Goal: Communication & Community: Answer question/provide support

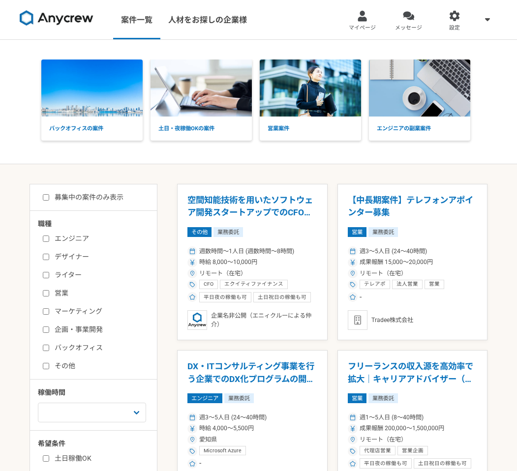
click at [38, 18] on img at bounding box center [57, 18] width 74 height 16
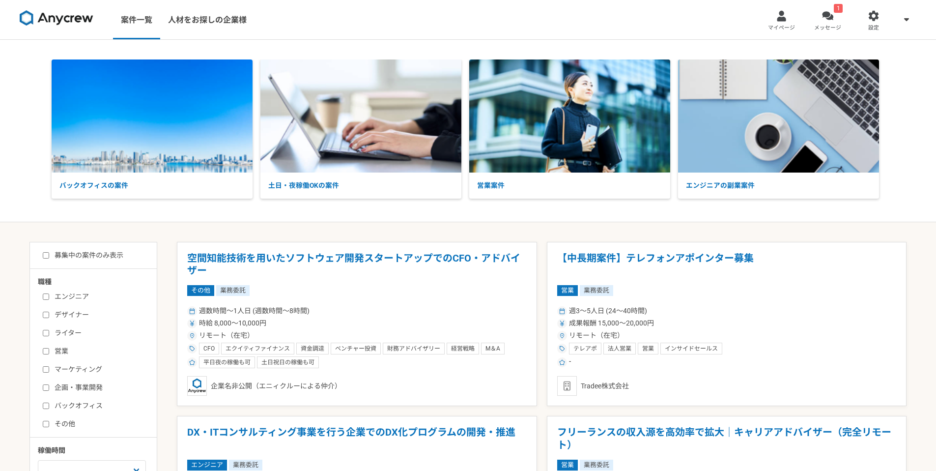
click at [516, 21] on link "1 メッセージ" at bounding box center [828, 19] width 46 height 39
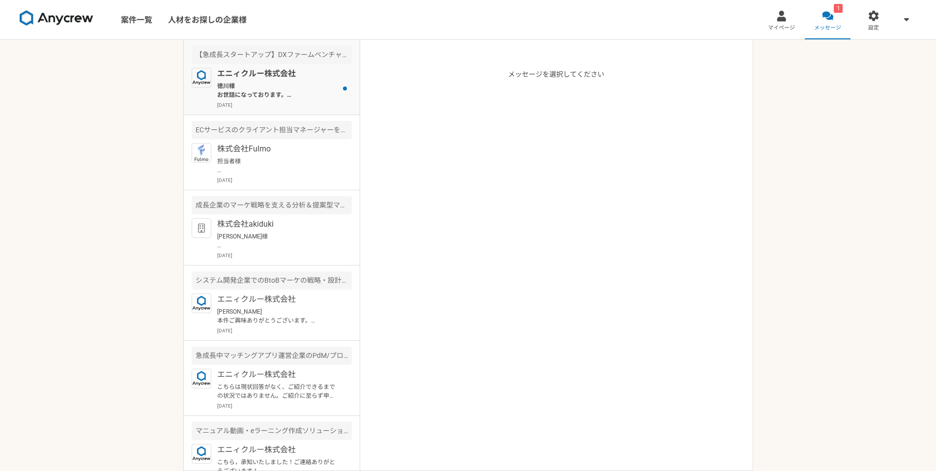
click at [293, 89] on p "徳川様 お世話になっております。 本日はご面談いただき、ありがとうございました。 [PERSON_NAME]の感想としても、ご経歴・実績等含めて前向きなコメン…" at bounding box center [277, 91] width 121 height 18
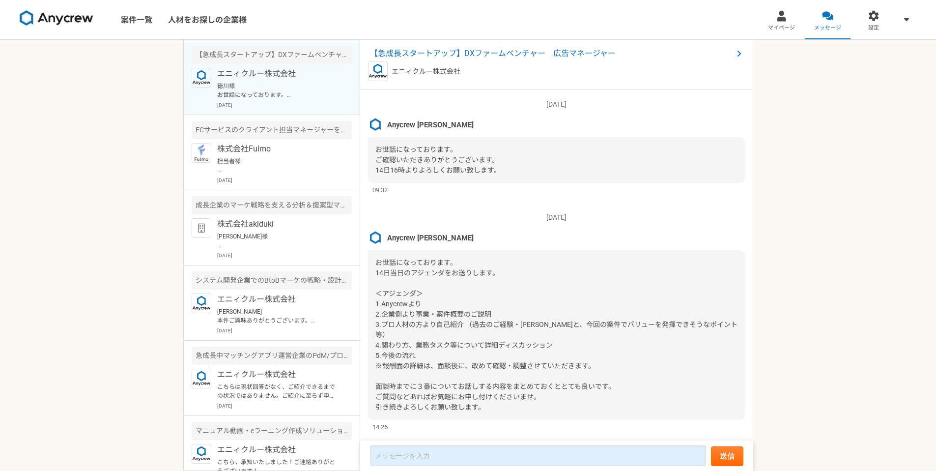
scroll to position [983, 0]
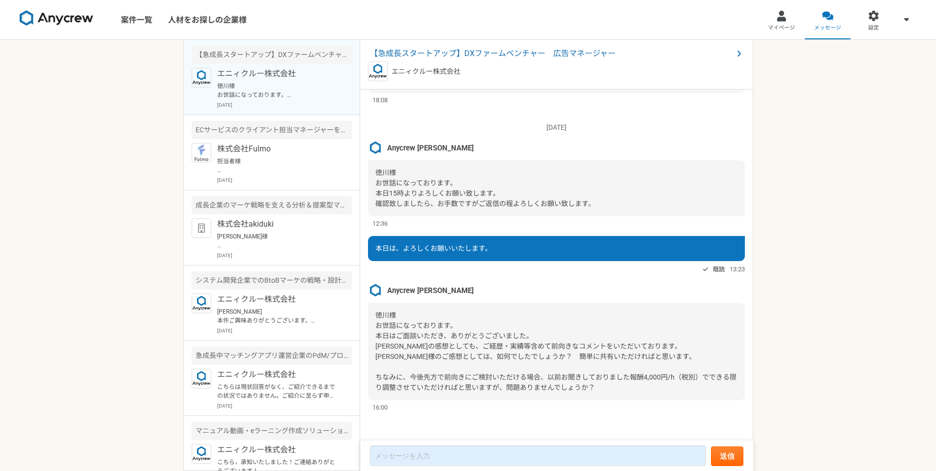
click at [516, 275] on div "案件一覧 人材をお探しの企業様 マイページ メッセージ 設定 【急成長スタートアップ】DXファームベンチャー　広告マネージャー エニィクルー株式会社 徳川様 …" at bounding box center [468, 235] width 936 height 471
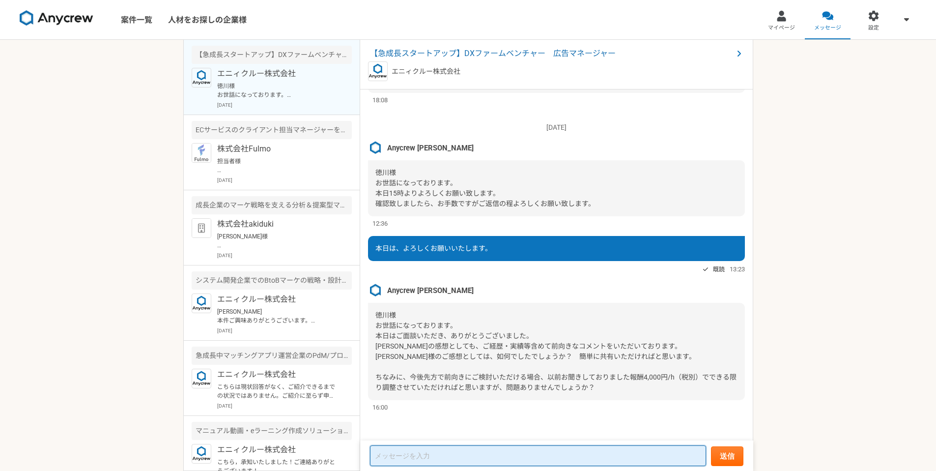
click at [516, 465] on textarea at bounding box center [538, 455] width 336 height 21
type textarea "お"
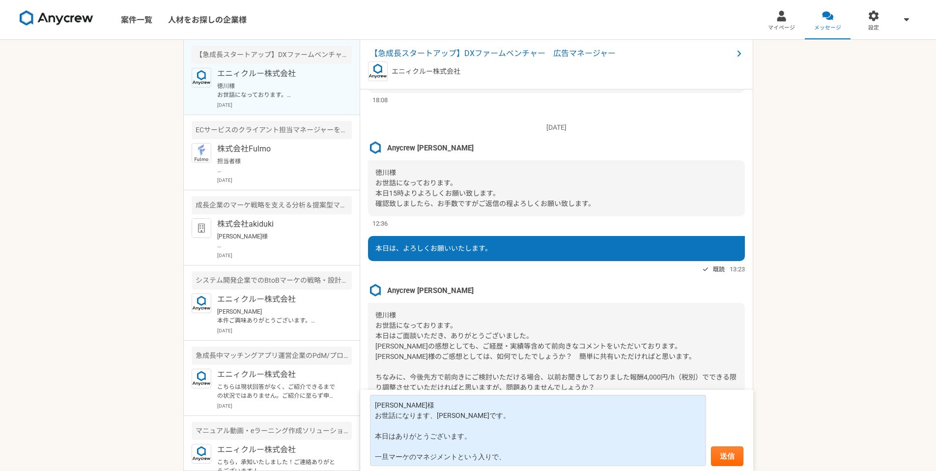
click at [516, 277] on div "案件一覧 人材をお探しの企業様 マイページ メッセージ 設定 【急成長スタートアップ】DXファームベンチャー　広告マネージャー エニィクルー株式会社 徳川様 …" at bounding box center [468, 235] width 936 height 471
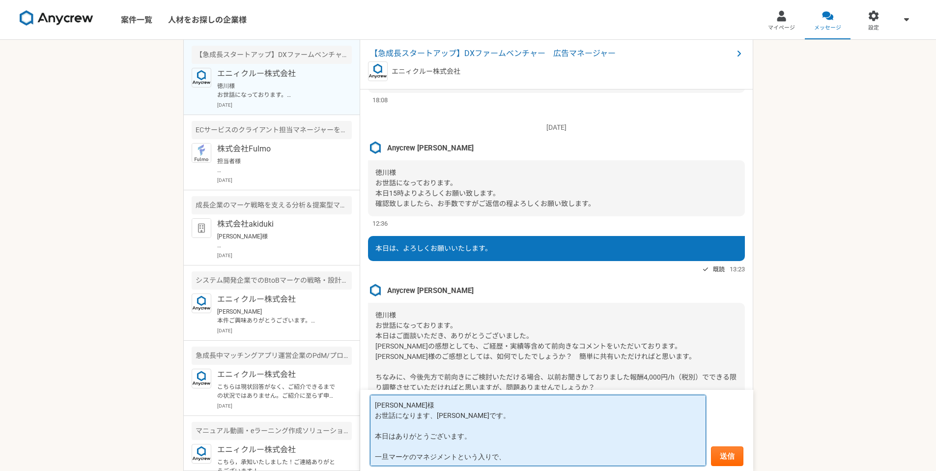
click at [516, 464] on textarea "小川様 お世話になります、徳川です。 本日はありがとうございます。 一旦マーケのマネジメントという入りで、" at bounding box center [538, 430] width 336 height 71
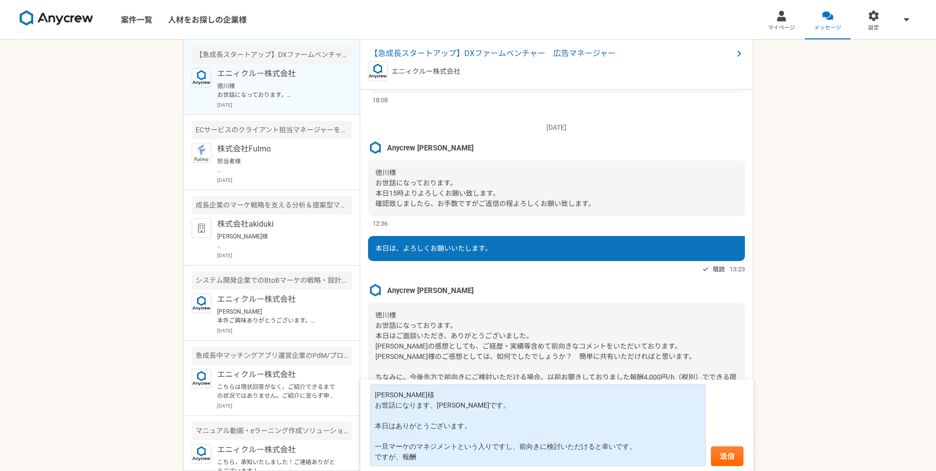
click at [516, 359] on div "案件一覧 人材をお探しの企業様 マイページ メッセージ 設定 【急成長スタートアップ】DXファームベンチャー　広告マネージャー エニィクルー株式会社 徳川様 …" at bounding box center [468, 235] width 936 height 471
drag, startPoint x: 631, startPoint y: 377, endPoint x: 700, endPoint y: 375, distance: 69.3
click at [516, 375] on span "徳川様 お世話になっております。 本日はご面談いただき、ありがとうございました。 上田さんの感想としても、ご経歴・実績等含めて前向きなコメントをいただいており…" at bounding box center [555, 351] width 361 height 80
copy span "報酬4,000円/h（税別）"
click at [429, 458] on textarea "小川様 お世話になります、徳川です。 本日はありがとうございます。 一旦マーケのマネジメントという入りですし、前向きに検討いただけると幸いです。 ですが、報酬" at bounding box center [538, 425] width 336 height 82
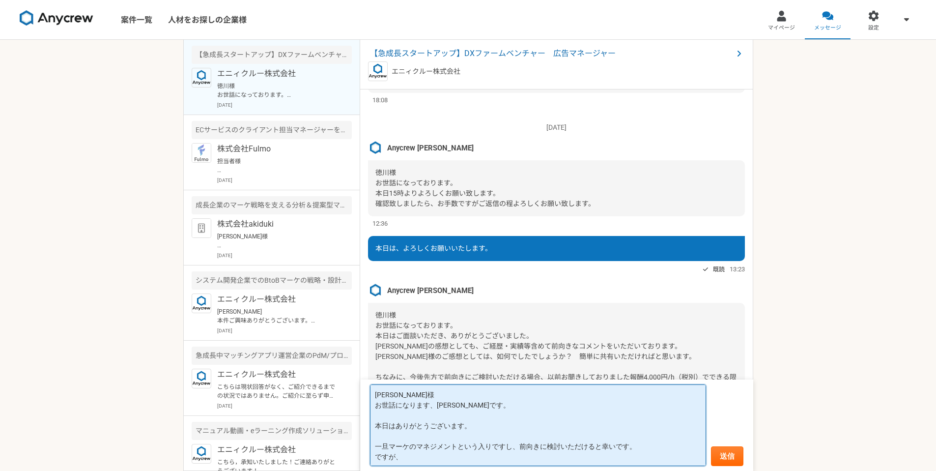
paste textarea "報酬4,000円/h（税別）"
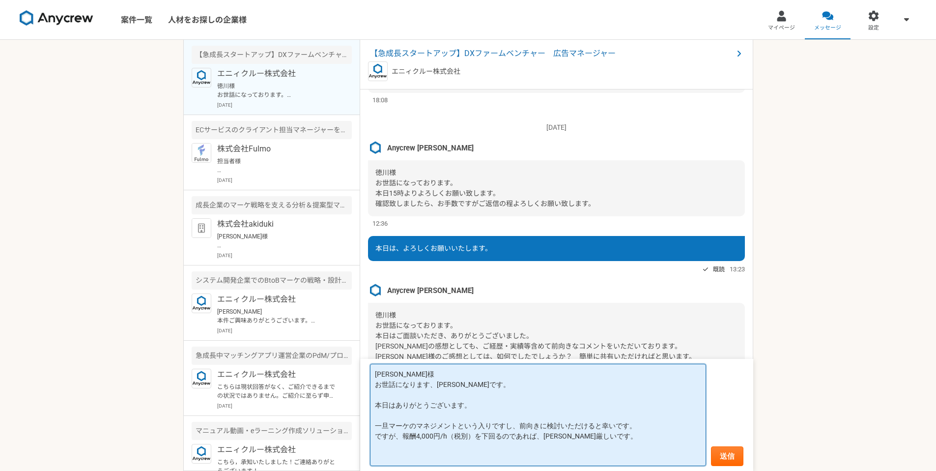
click at [444, 449] on textarea "小川様 お世話になります、徳川です。 本日はありがとうございます。 一旦マーケのマネジメントという入りですし、前向きに検討いただけると幸いです。 ですが、報酬…" at bounding box center [538, 415] width 336 height 102
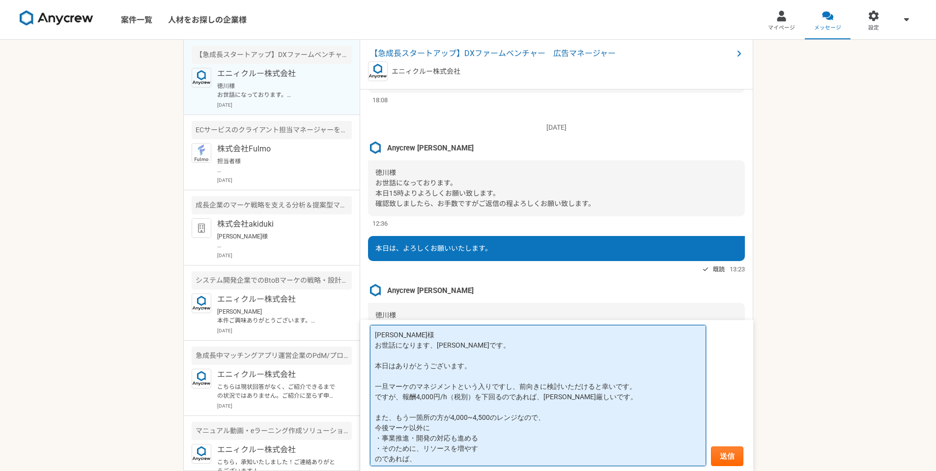
drag, startPoint x: 404, startPoint y: 397, endPoint x: 478, endPoint y: 399, distance: 74.2
click at [478, 399] on textarea "小川様 お世話になります、徳川です。 本日はありがとうございます。 一旦マーケのマネジメントという入りですし、前向きに検討いただけると幸いです。 ですが、報酬…" at bounding box center [538, 395] width 336 height 141
click at [459, 459] on textarea "小川様 お世話になります、徳川です。 本日はありがとうございます。 一旦マーケのマネジメントという入りですし、前向きに検討いただけると幸いです。 ですが、報酬…" at bounding box center [538, 395] width 336 height 141
paste textarea "報酬4,000円/h（税別）"
click at [440, 460] on textarea "小川様 お世話になります、徳川です。 本日はありがとうございます。 一旦マーケのマネジメントという入りですし、前向きに検討いただけると幸いです。 ですが、報酬…" at bounding box center [538, 395] width 336 height 141
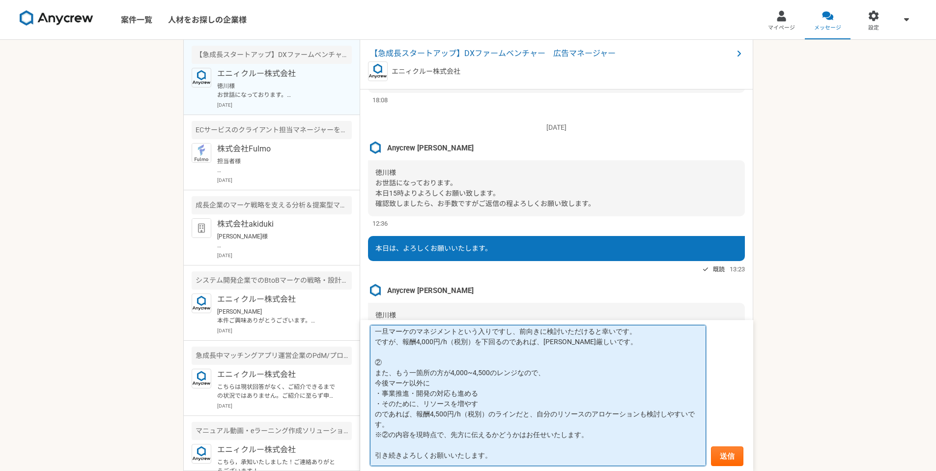
scroll to position [81, 0]
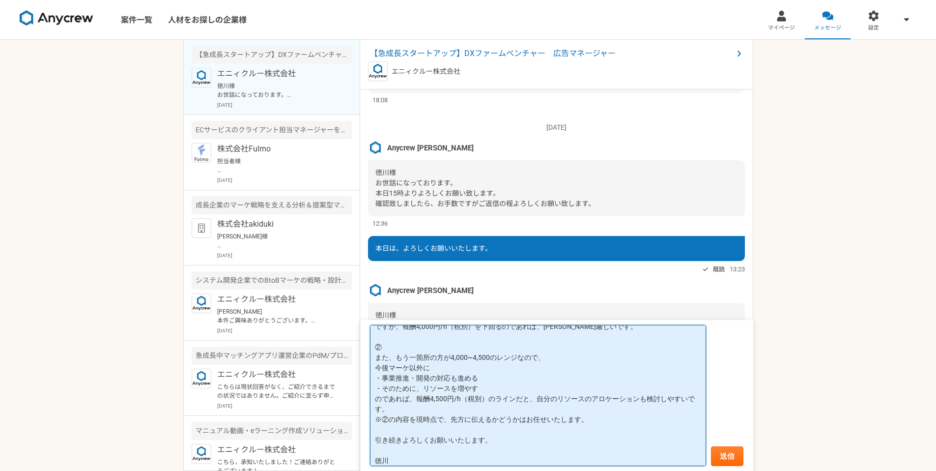
click at [414, 399] on textarea "小川様 お世話になります、徳川です。 本日はありがとうございます。 ① 一旦マーケのマネジメントという入りですし、前向きに検討いただけると幸いです。 ですが、…" at bounding box center [538, 395] width 336 height 141
type textarea "小川様 お世話になります、徳川です。 本日はありがとうございます。 ① 一旦マーケのマネジメントという入りですし、前向きに検討いただけると幸いです。 ですが、…"
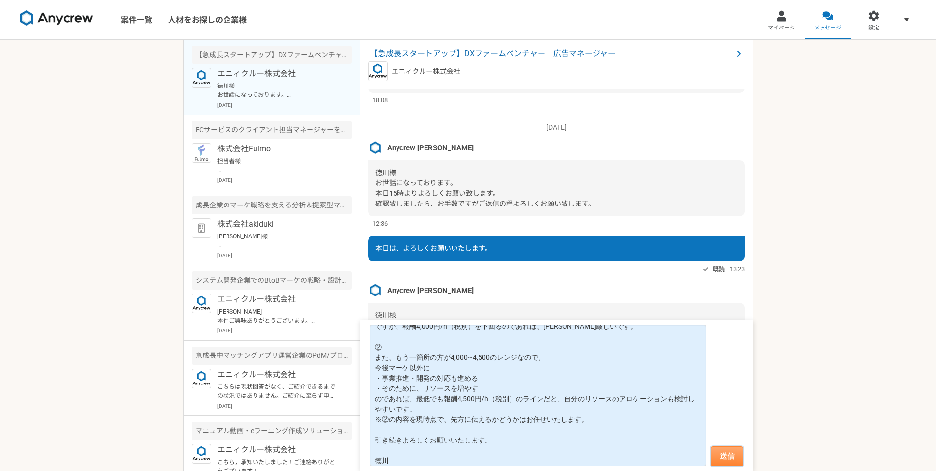
click at [516, 460] on button "送信" at bounding box center [727, 456] width 32 height 20
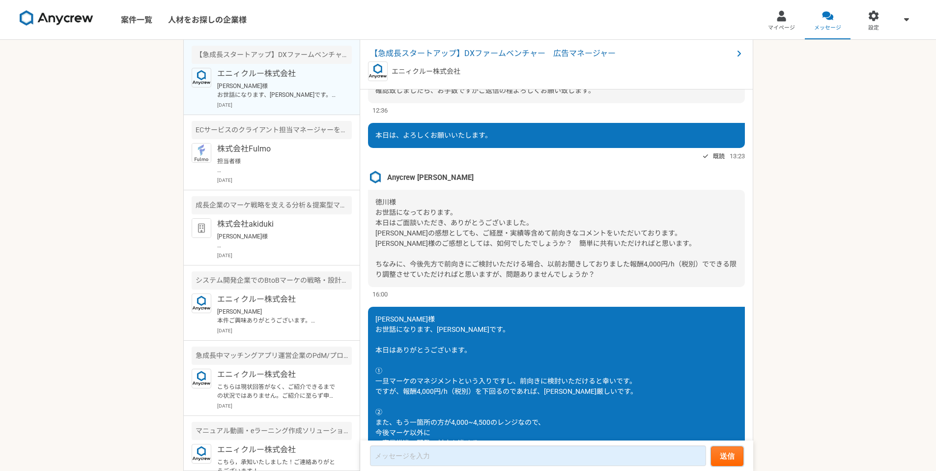
scroll to position [1121, 0]
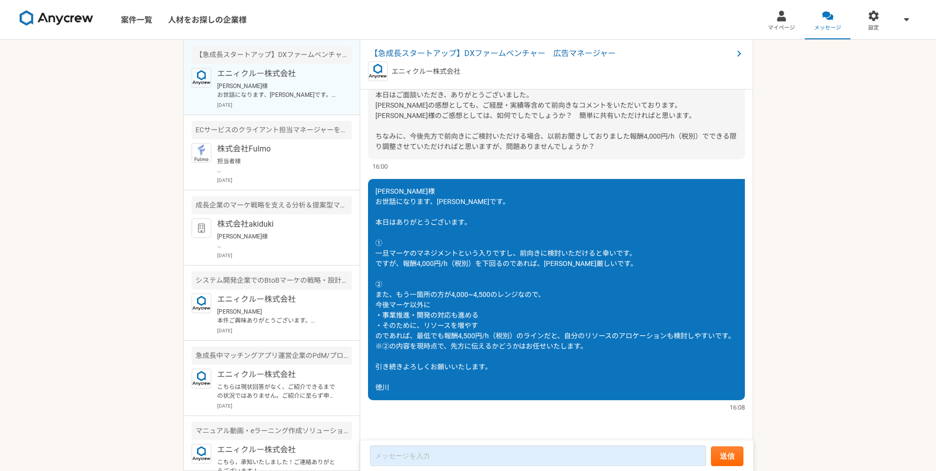
click at [516, 366] on div "案件一覧 人材をお探しの企業様 マイページ メッセージ 設定 【急成長スタートアップ】DXファームベンチャー　広告マネージャー エニィクルー株式会社 小川様 …" at bounding box center [468, 235] width 936 height 471
click at [98, 149] on div "案件一覧 人材をお探しの企業様 マイページ メッセージ 設定 【急成長スタートアップ】DXファームベンチャー　広告マネージャー エニィクルー株式会社 小川様 …" at bounding box center [468, 235] width 936 height 471
